Goal: Communication & Community: Answer question/provide support

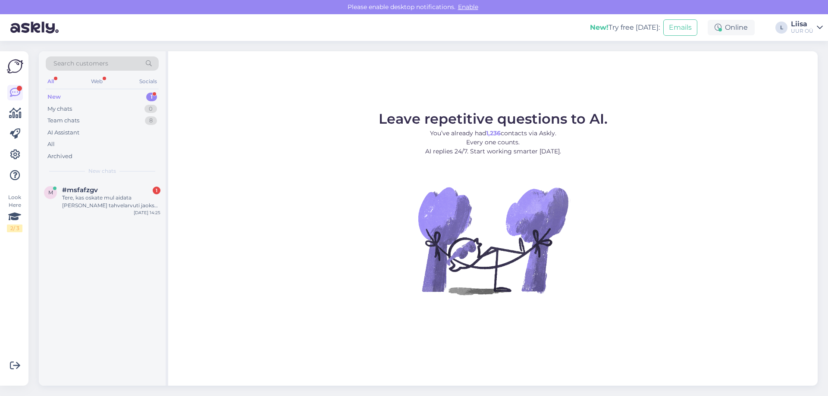
click at [63, 94] on div "New 1" at bounding box center [102, 97] width 113 height 12
click at [122, 209] on div "Tere, kas oskate mul aidata [PERSON_NAME] tahvelarvuti jaoks ümbrist mille mõõd…" at bounding box center [111, 202] width 98 height 16
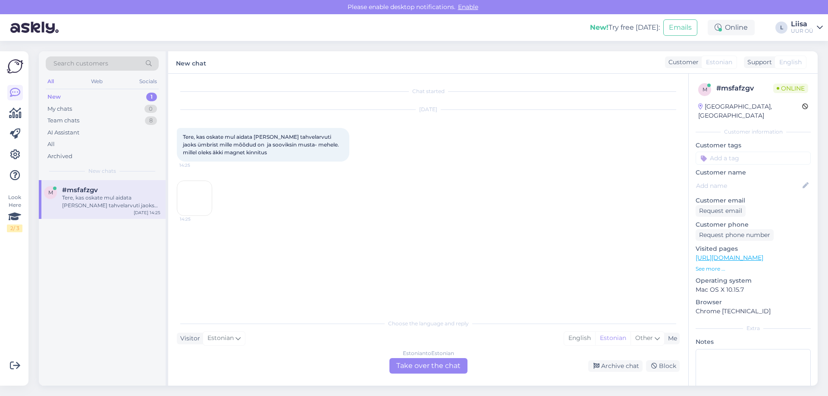
click at [189, 196] on img at bounding box center [194, 198] width 34 height 34
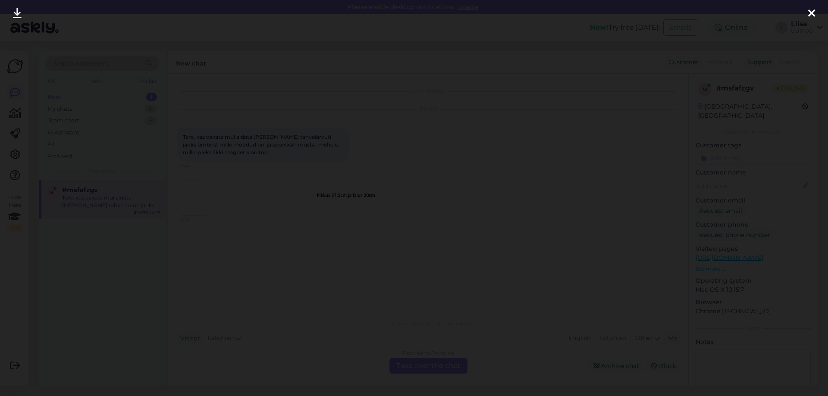
click at [812, 14] on icon at bounding box center [811, 13] width 7 height 11
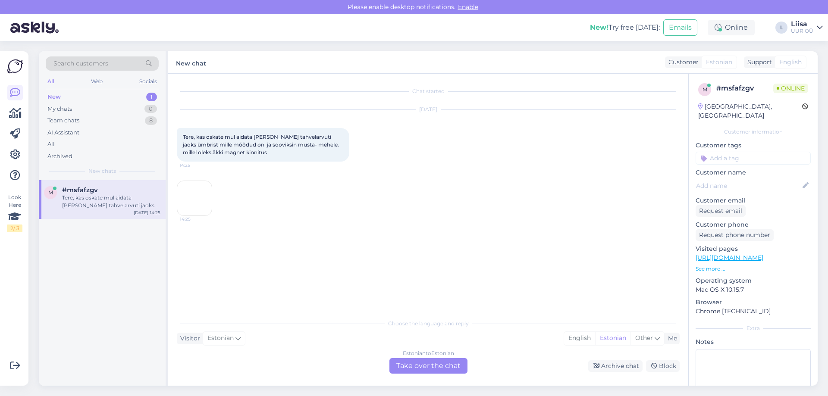
click at [410, 364] on div "Estonian to Estonian Take over the chat" at bounding box center [428, 366] width 78 height 16
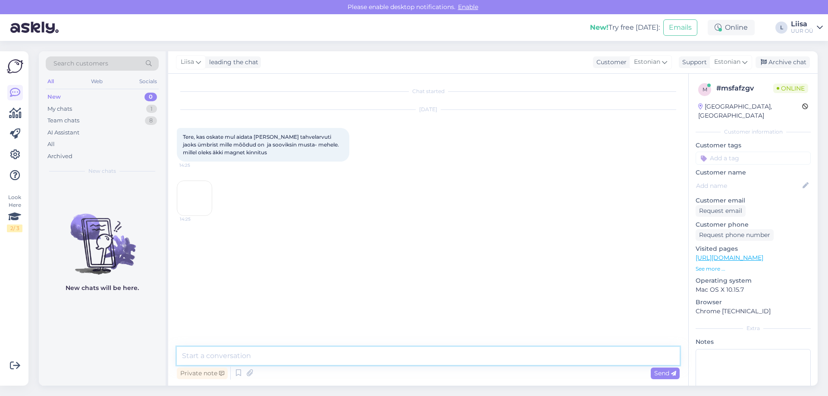
click at [286, 357] on textarea at bounding box center [428, 356] width 503 height 18
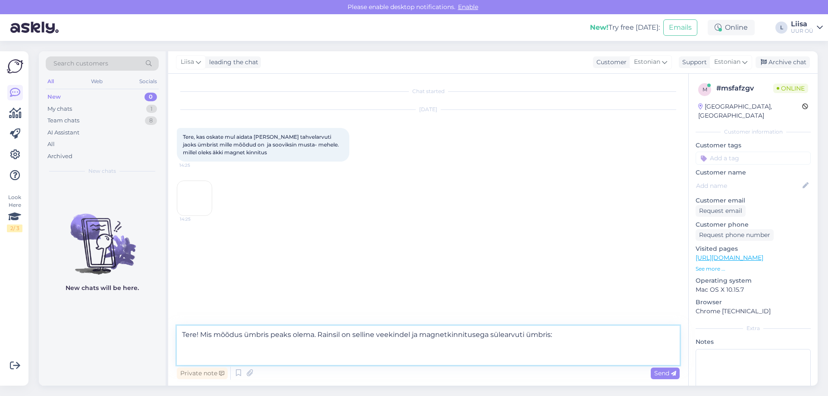
paste textarea "[URL][DOMAIN_NAME]"
click at [354, 335] on textarea "Tere! Mis mõõdus ümbris peaks olema. Rainsil on selline veekindel ja magnetkinn…" at bounding box center [428, 345] width 503 height 39
click at [575, 335] on textarea "Tere! Mis mõõdus ümbris peaks olema. Rainsil on näiteks selline veekindel ja ma…" at bounding box center [428, 345] width 503 height 39
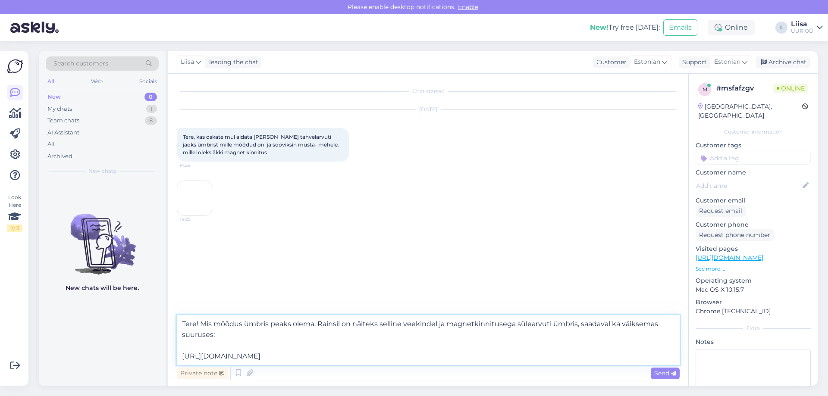
click at [314, 326] on textarea "Tere! Mis mõõdus ümbris peaks olema. Rainsil on näiteks selline veekindel ja ma…" at bounding box center [428, 340] width 503 height 50
type textarea "Tere! Mis mõõdus ümbris peaks olema? Rainsil on näiteks selline veekindel ja ma…"
click at [763, 254] on link "[URL][DOMAIN_NAME]" at bounding box center [729, 258] width 68 height 8
click at [667, 375] on span "Send" at bounding box center [665, 373] width 22 height 8
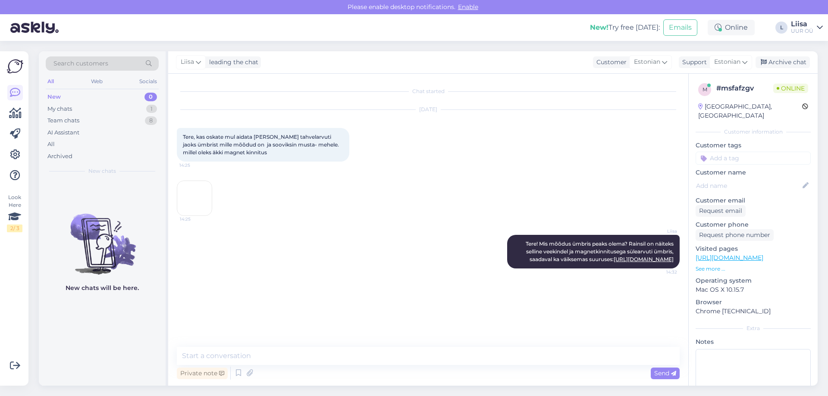
click at [310, 199] on div "[DATE] Tere, kas oskate mul aidata [PERSON_NAME] tahvelarvuti jaoks ümbrist mil…" at bounding box center [428, 162] width 503 height 125
click at [96, 107] on div "My chats 1" at bounding box center [102, 109] width 113 height 12
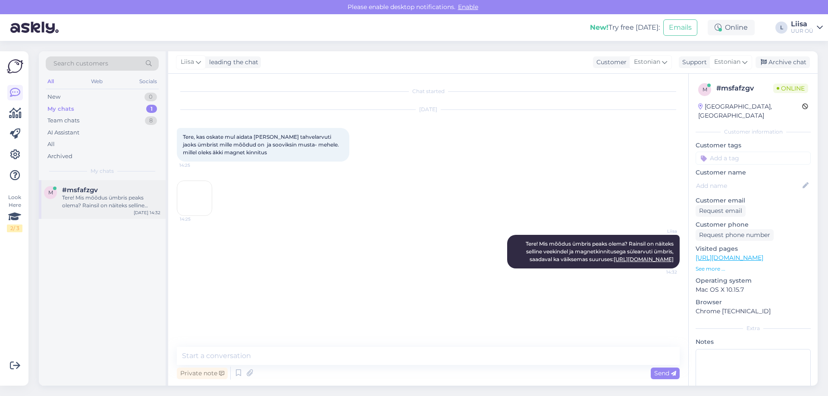
click at [123, 196] on div "Tere! Mis mõõdus ümbris peaks olema? Rainsil on näiteks selline veekindel ja ma…" at bounding box center [111, 202] width 98 height 16
click at [382, 230] on div "[PERSON_NAME]! Mis mõõdus ümbris peaks olema? Rainsil on näiteks selline veekin…" at bounding box center [428, 251] width 503 height 53
click at [396, 195] on div "[DATE] Tere, kas oskate mul aidata [PERSON_NAME] tahvelarvuti jaoks ümbrist mil…" at bounding box center [428, 162] width 503 height 125
click at [351, 242] on div "[PERSON_NAME]! Mis mõõdus ümbris peaks olema? Rainsil on näiteks selline veekin…" at bounding box center [428, 251] width 503 height 53
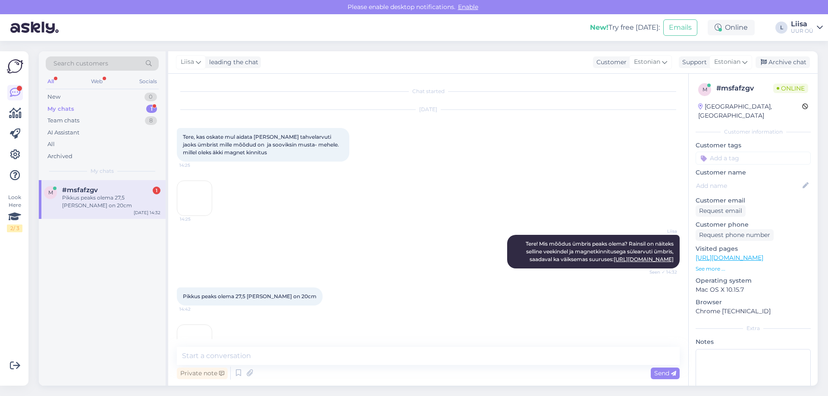
scroll to position [53, 0]
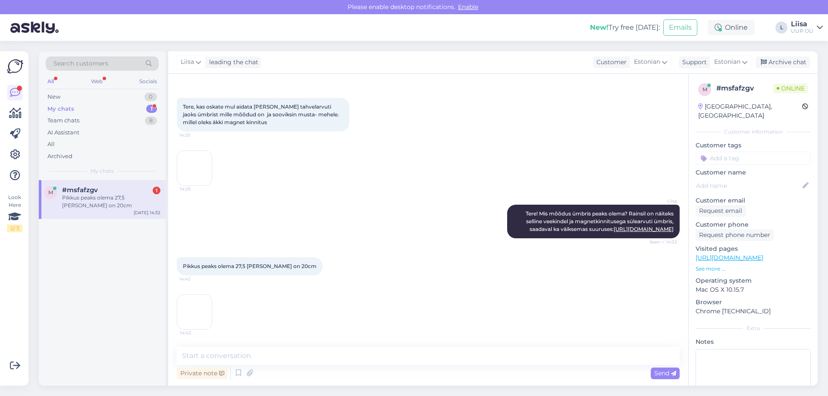
click at [208, 313] on img at bounding box center [194, 312] width 34 height 34
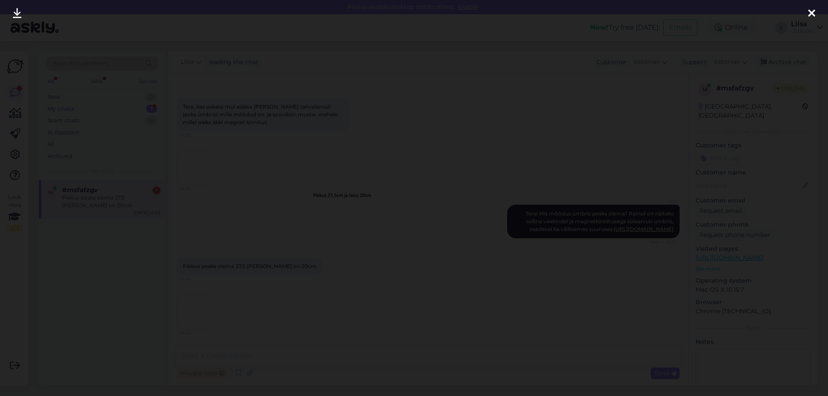
click at [811, 15] on icon at bounding box center [811, 13] width 7 height 11
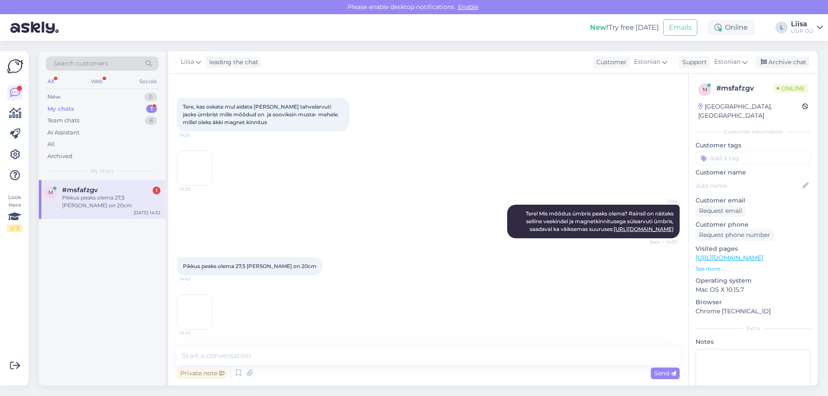
click at [358, 195] on div "[PERSON_NAME]! Mis mõõdus ümbris peaks olema? Rainsil on näiteks selline veekin…" at bounding box center [428, 221] width 503 height 53
drag, startPoint x: 276, startPoint y: 266, endPoint x: 287, endPoint y: 266, distance: 10.8
click at [287, 266] on span "Pikkus peaks olema 27,5 [PERSON_NAME] on 20cm" at bounding box center [250, 266] width 134 height 6
click at [250, 357] on textarea at bounding box center [428, 356] width 503 height 18
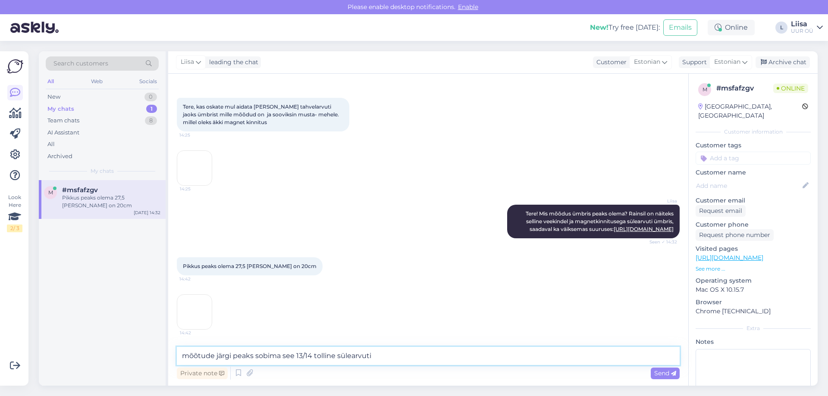
click at [282, 356] on textarea "mõõtude järgi peaks sobima see 13/14 tolline sülearvuti" at bounding box center [428, 356] width 503 height 18
drag, startPoint x: 433, startPoint y: 354, endPoint x: 382, endPoint y: 358, distance: 51.9
click at [382, 358] on textarea "mõõtude järgi peaks sobima siis paremini see 13/14 tolline sülearvuti" at bounding box center [428, 356] width 503 height 18
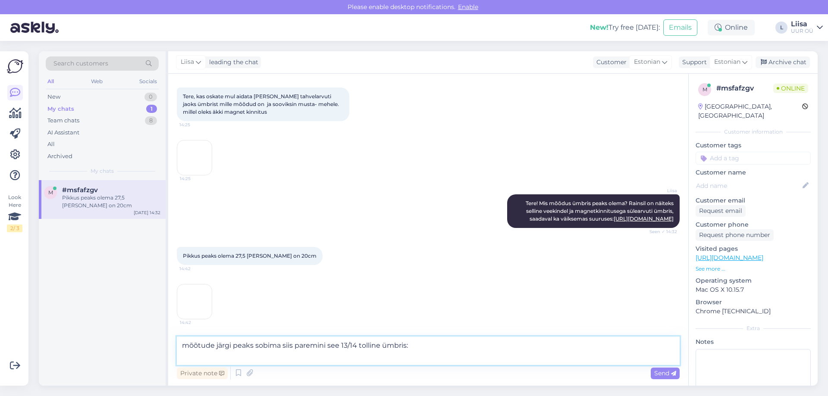
scroll to position [63, 0]
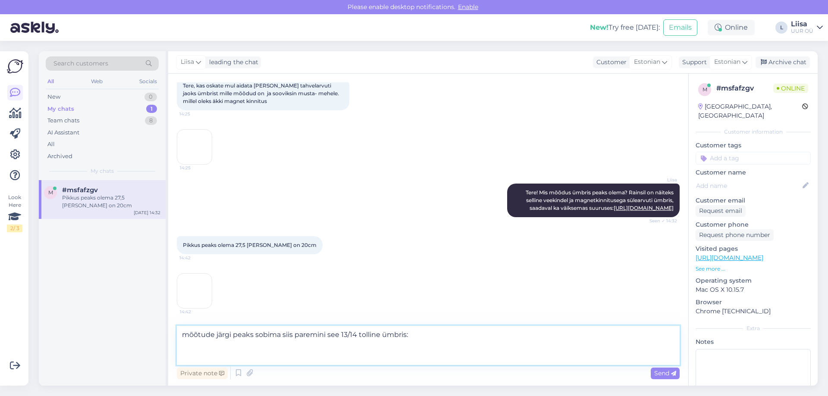
paste textarea "[URL][DOMAIN_NAME]"
type textarea "mõõtude järgi peaks sobima siis paremini see 13/14 tolline ümbris: [URL][DOMAIN…"
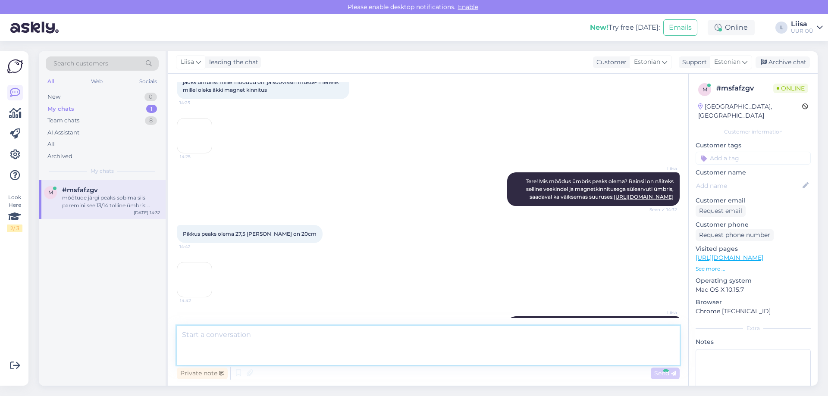
scroll to position [122, 0]
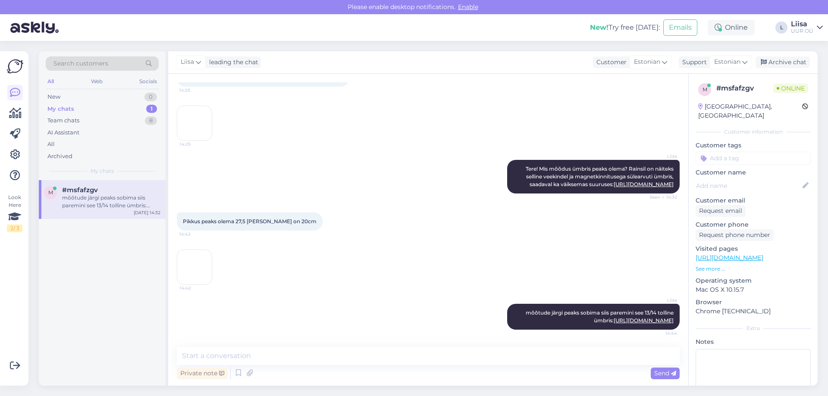
click at [350, 210] on div "Pikkus peaks olema 27,5 [PERSON_NAME] on 20cm 14:42 14:42" at bounding box center [428, 248] width 503 height 91
click at [371, 253] on div "Pikkus peaks olema 27,5 [PERSON_NAME] on 20cm 14:42 14:42" at bounding box center [428, 248] width 503 height 91
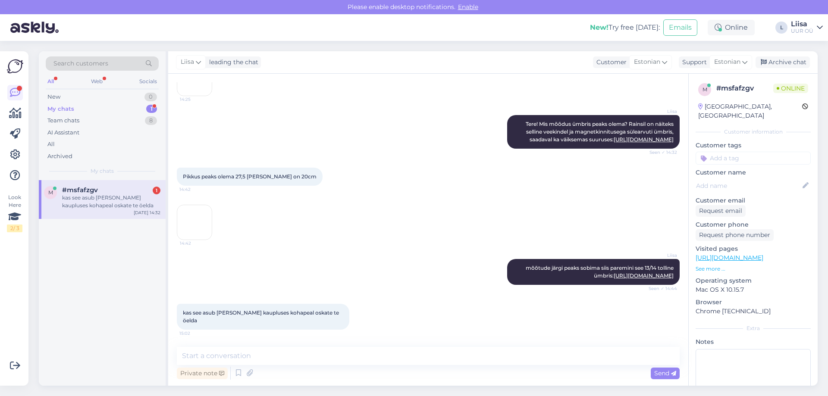
scroll to position [159, 0]
click at [257, 363] on textarea at bounding box center [428, 356] width 503 height 18
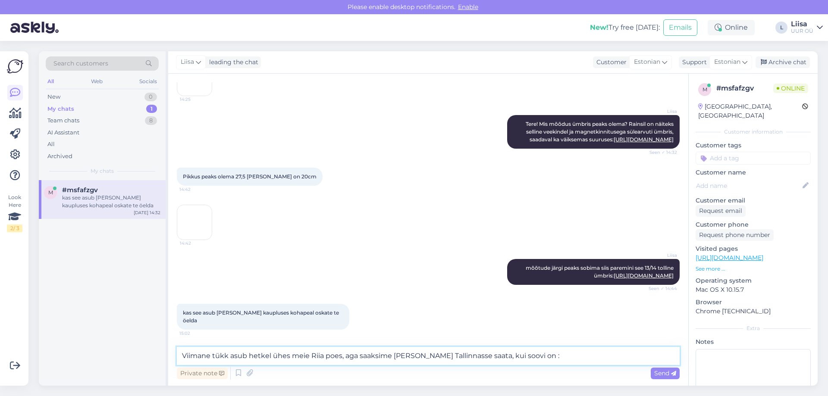
type textarea "Viimane tükk asub hetkel ühes meie Riia poes, aga saaksime [PERSON_NAME] Tallin…"
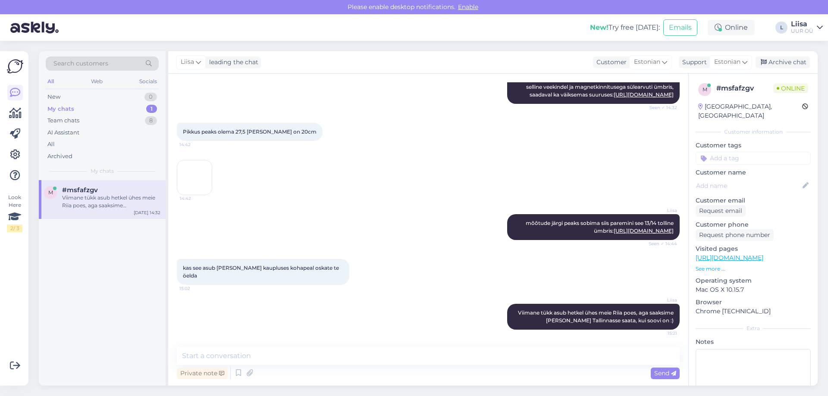
click at [326, 205] on div "Liisa mõõtude järgi peaks sobima siis paremini see 13/14 tolline ümbris: [URL][…" at bounding box center [428, 227] width 503 height 45
click at [358, 205] on div "Liisa mõõtude järgi peaks sobima siis paremini see 13/14 tolline ümbris: [URL][…" at bounding box center [428, 227] width 503 height 45
click at [249, 355] on textarea at bounding box center [428, 356] width 503 height 18
